Goal: Information Seeking & Learning: Check status

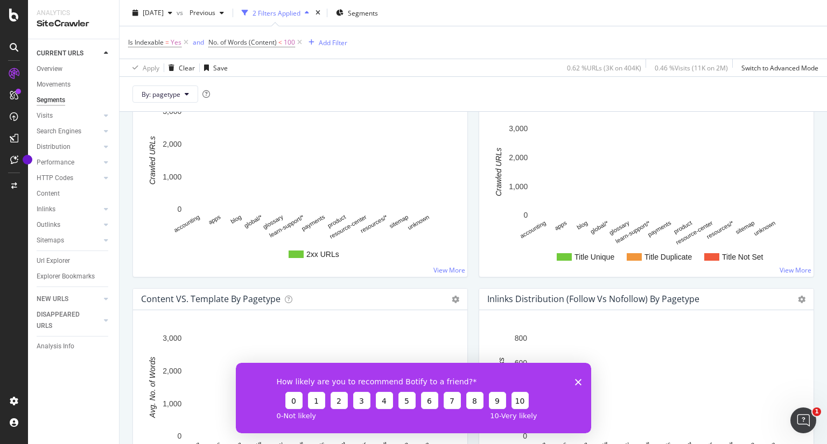
scroll to position [969, 0]
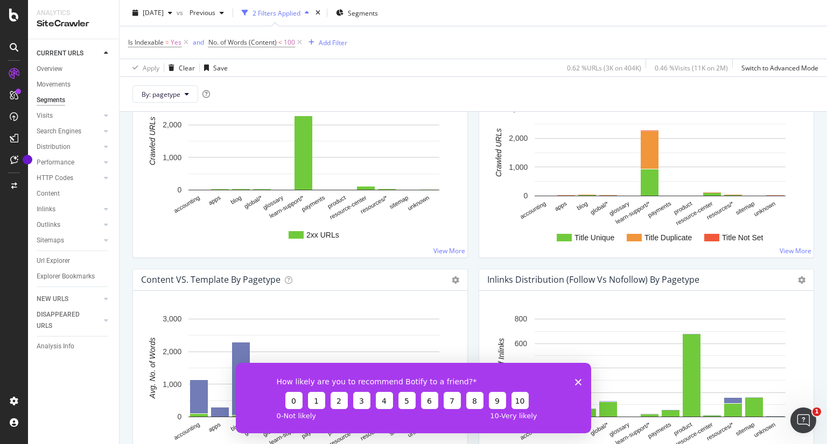
click at [577, 379] on icon "Close survey" at bounding box center [578, 382] width 6 height 6
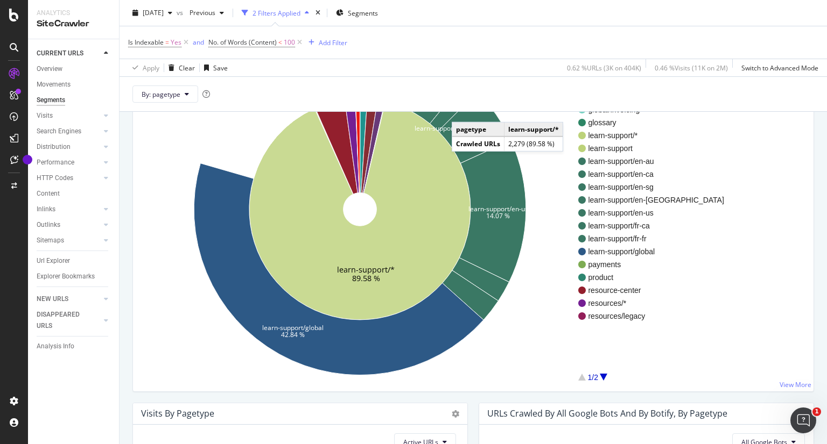
scroll to position [0, 0]
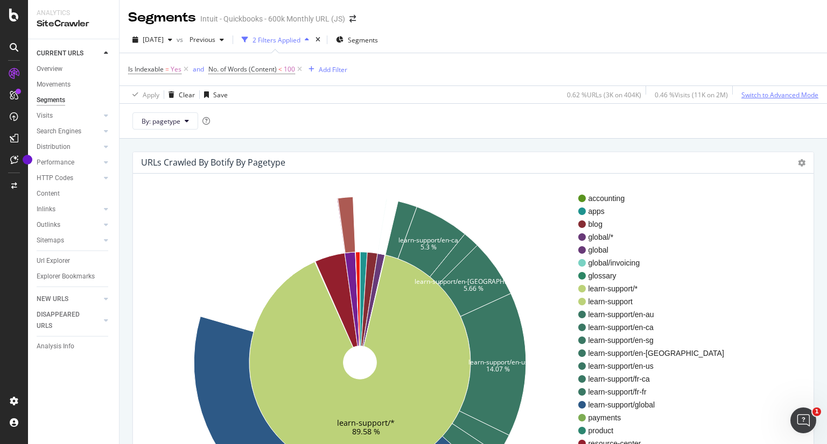
click at [747, 94] on div "Switch to Advanced Mode" at bounding box center [779, 94] width 77 height 9
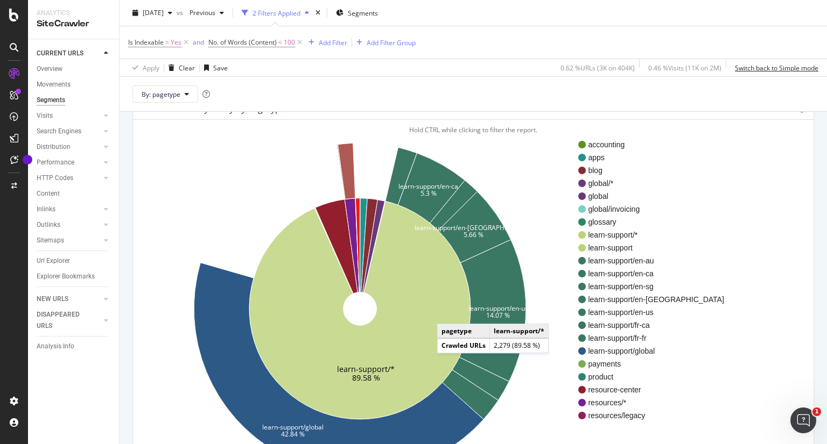
scroll to position [108, 0]
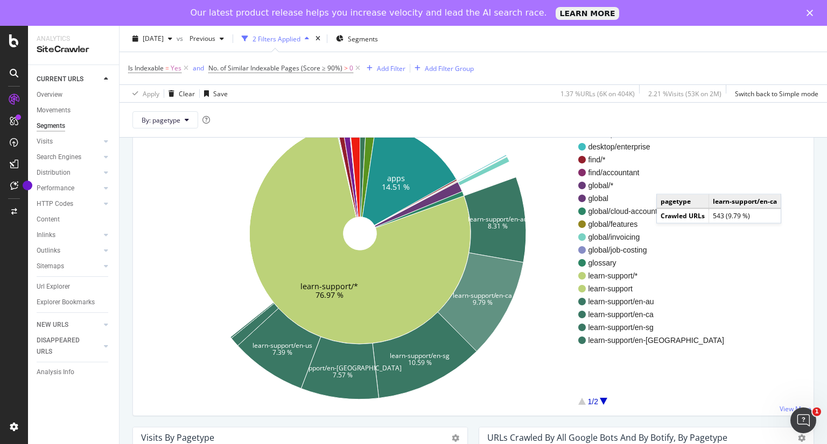
scroll to position [161, 0]
